Goal: Information Seeking & Learning: Learn about a topic

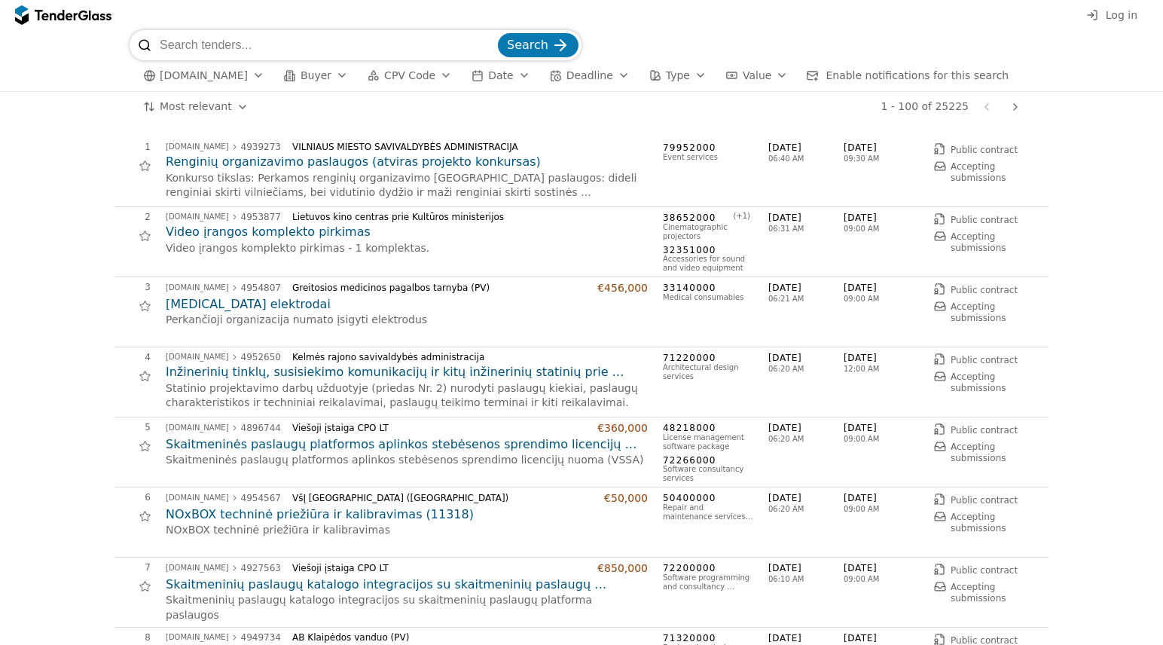
click at [587, 192] on div "Konkurso tikslas: Perkamos renginių organizavimo [GEOGRAPHIC_DATA] paslaugos: d…" at bounding box center [407, 185] width 482 height 29
click at [410, 162] on h2 "Renginių organizavimo paslaugos (atviras projekto konkursas)" at bounding box center [407, 162] width 482 height 17
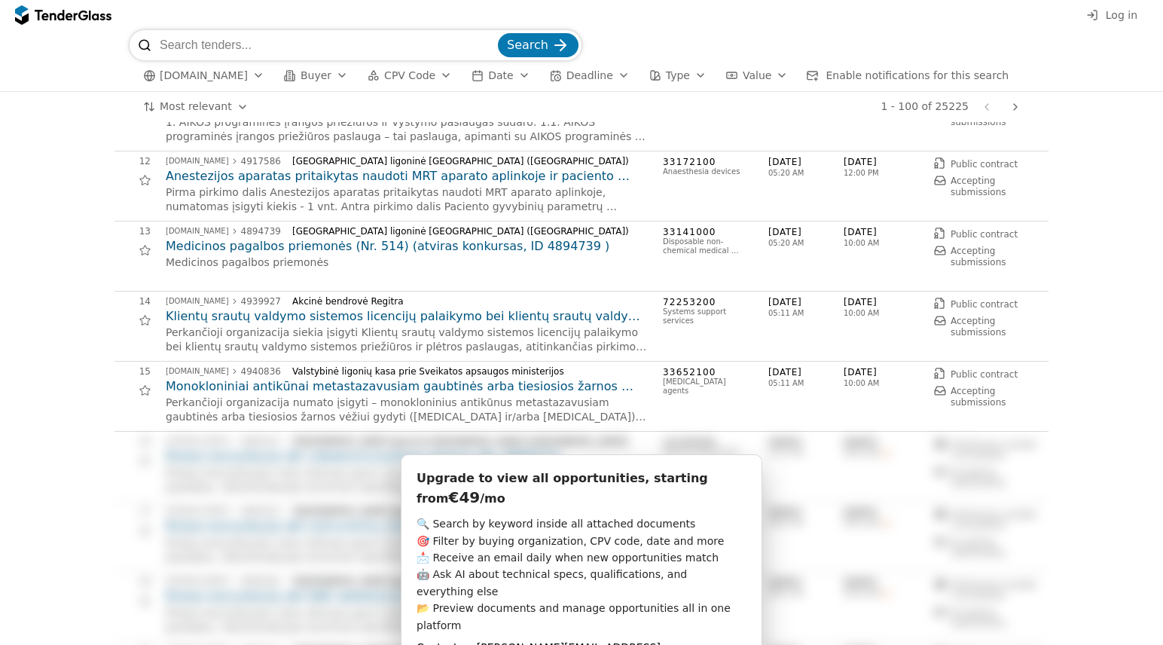
scroll to position [753, 0]
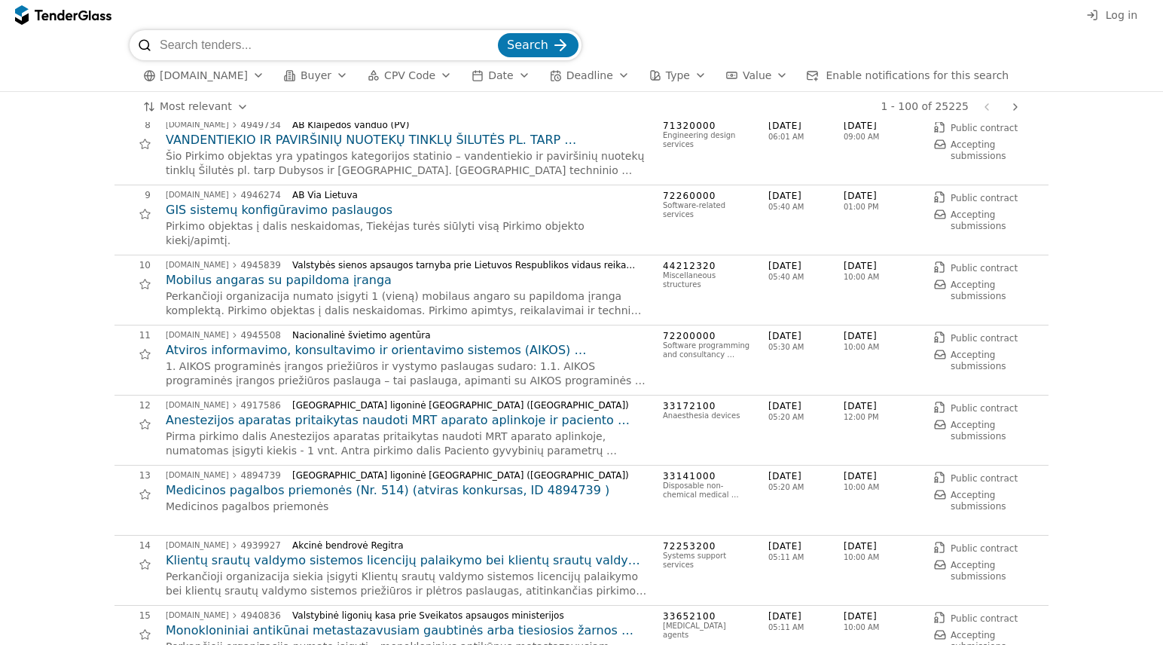
scroll to position [226, 0]
